Goal: Transaction & Acquisition: Download file/media

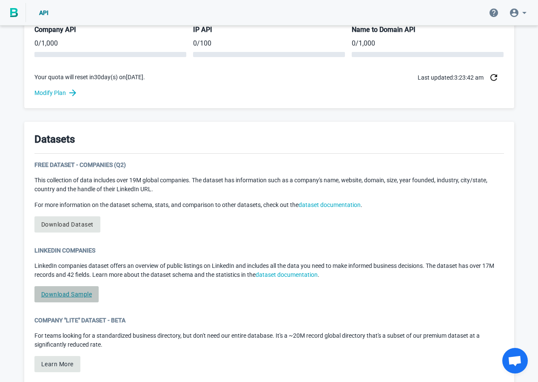
click at [71, 293] on link "Download Sample" at bounding box center [66, 294] width 65 height 16
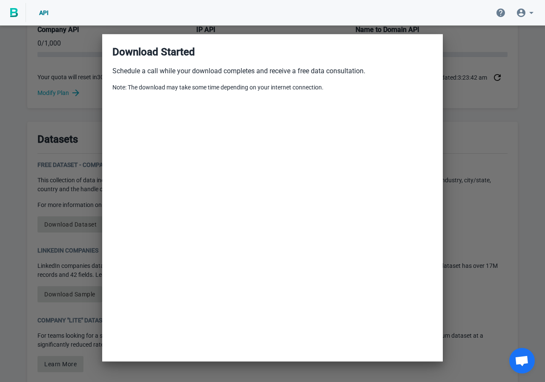
click at [489, 131] on div at bounding box center [272, 191] width 545 height 382
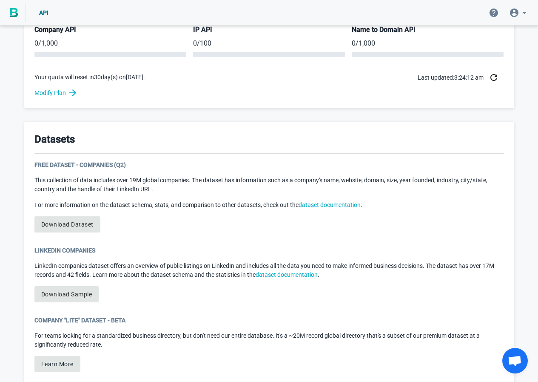
click at [77, 177] on p "This collection of data includes over 19M global companies. The dataset has inf…" at bounding box center [269, 185] width 470 height 18
click at [88, 166] on div "Free Dataset - Companies (Q2)" at bounding box center [269, 164] width 470 height 9
click at [71, 183] on p "This collection of data includes over 19M global companies. The dataset has inf…" at bounding box center [269, 185] width 470 height 18
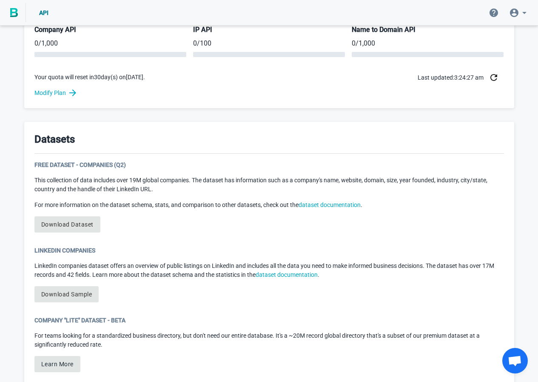
click at [93, 183] on p "This collection of data includes over 19M global companies. The dataset has inf…" at bounding box center [269, 185] width 470 height 18
click at [77, 200] on p "For more information on the dataset schema, stats, and comparison to other data…" at bounding box center [269, 204] width 470 height 9
click at [331, 205] on link "dataset documentation" at bounding box center [330, 204] width 62 height 7
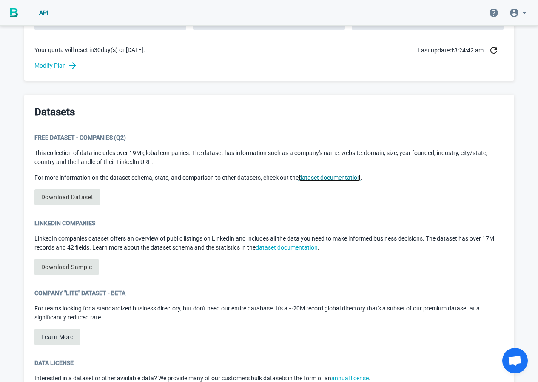
scroll to position [259, 0]
